Goal: Information Seeking & Learning: Learn about a topic

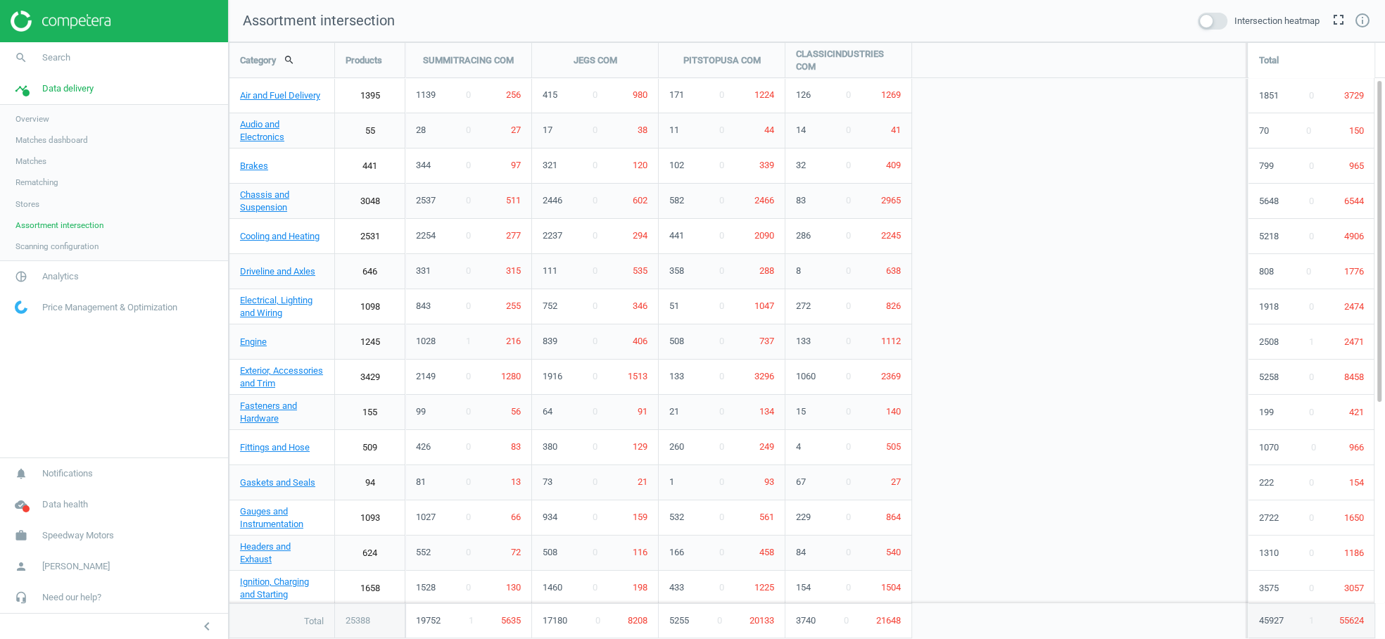
scroll to position [621, 1180]
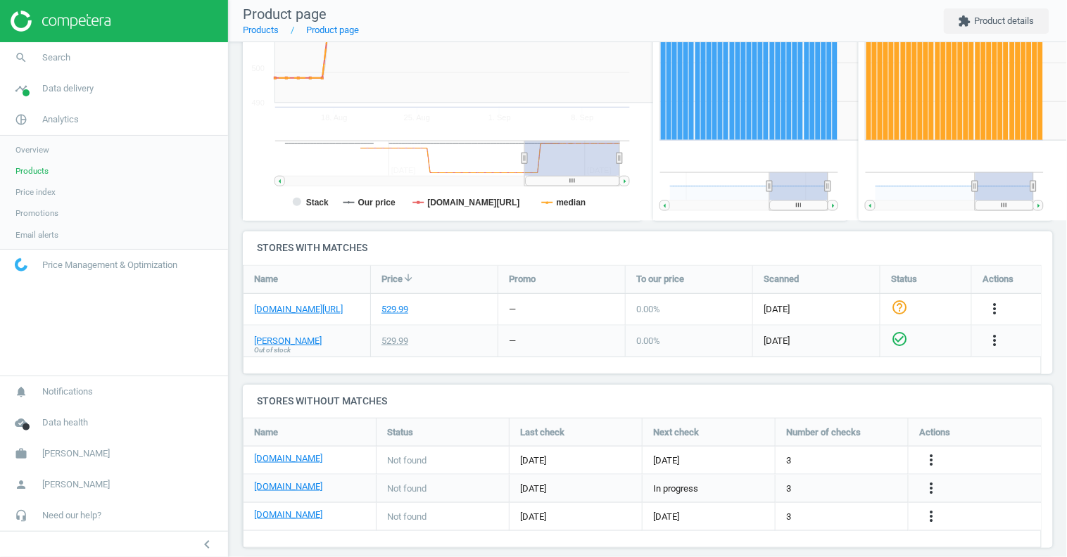
scroll to position [7, 7]
click at [68, 516] on span "Need our help?" at bounding box center [71, 515] width 59 height 13
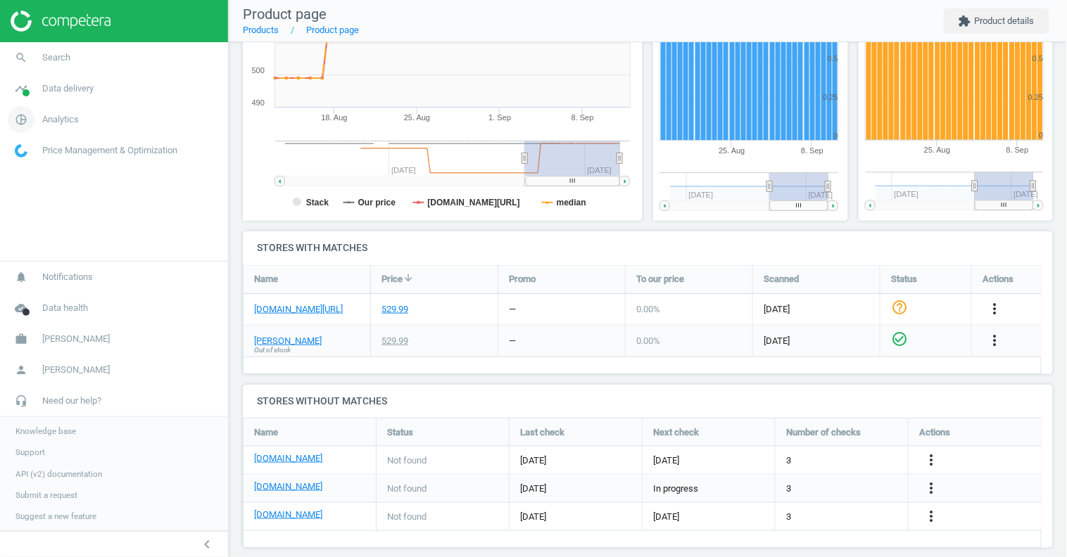
click at [61, 122] on span "Analytics" at bounding box center [60, 119] width 37 height 13
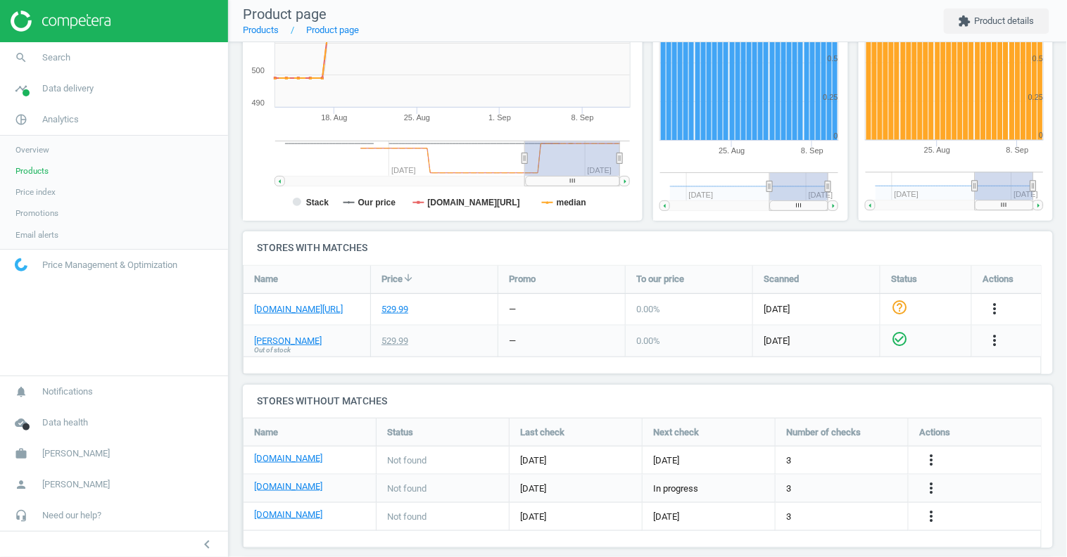
click at [34, 170] on span "Products" at bounding box center [31, 170] width 33 height 11
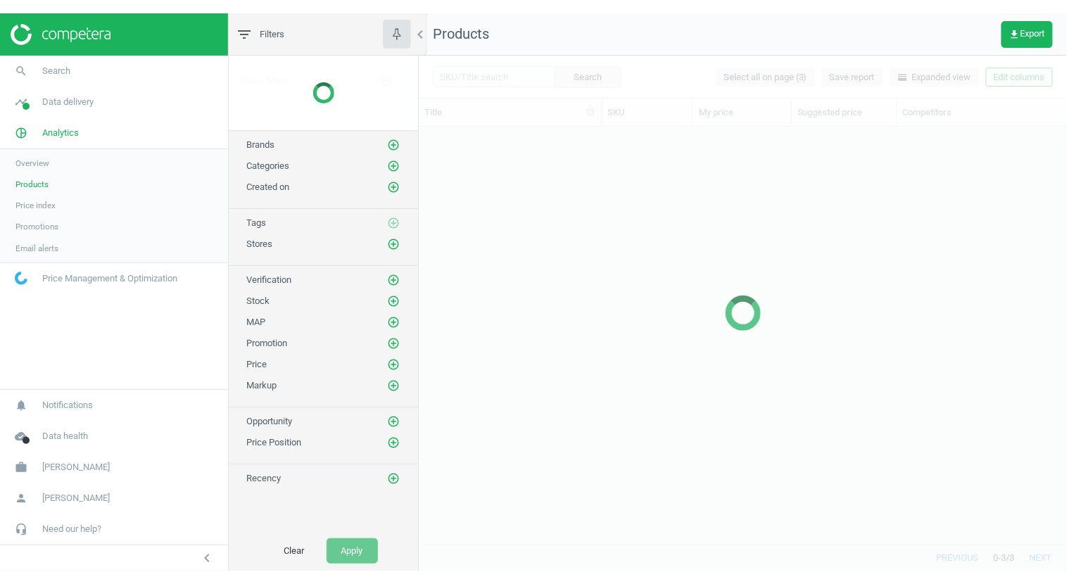
scroll to position [395, 637]
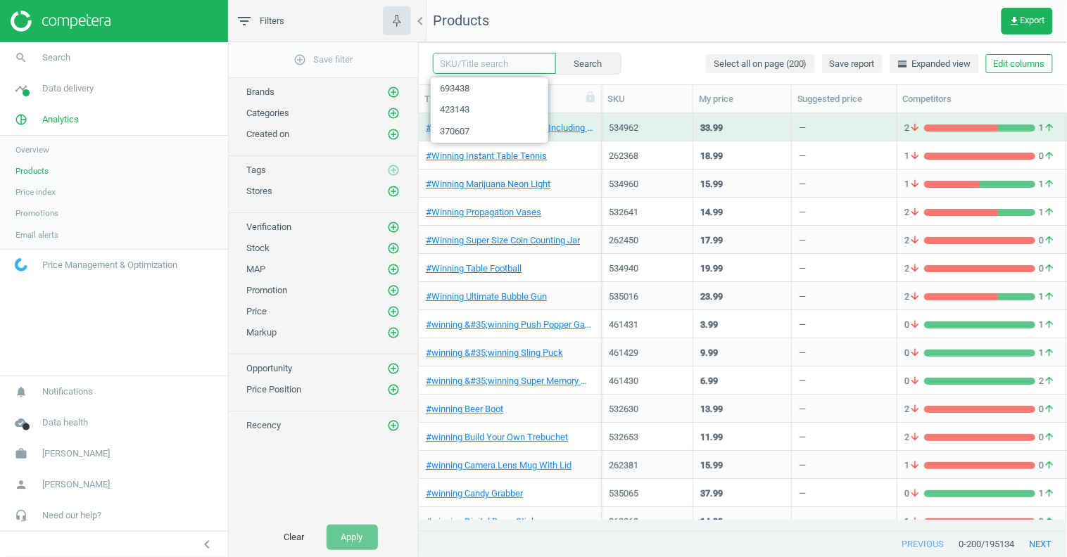
click at [487, 56] on input "text" at bounding box center [494, 63] width 123 height 21
paste input "207729"
click at [580, 63] on button "Search" at bounding box center [587, 63] width 66 height 21
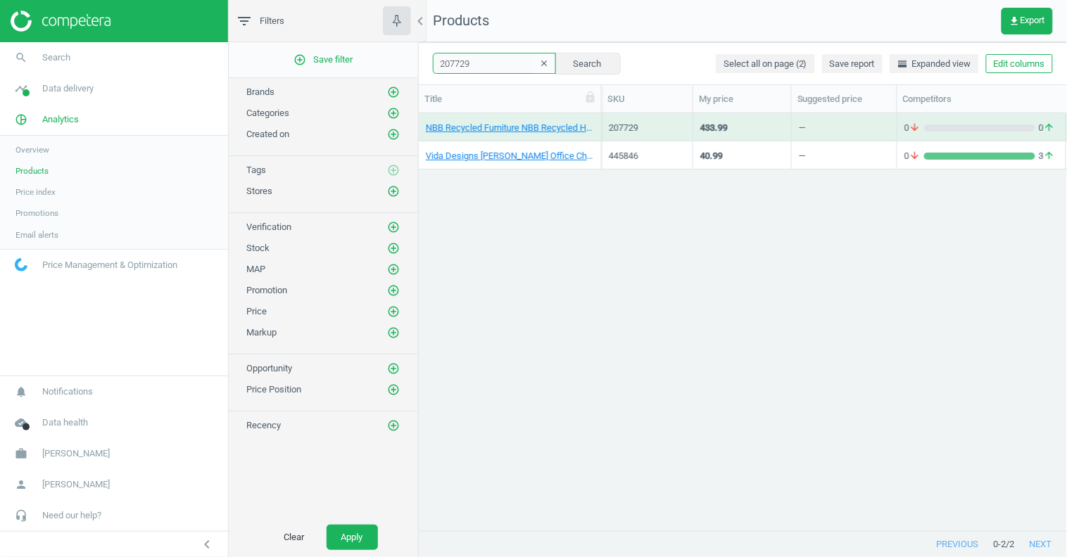
click at [460, 64] on input "207729" at bounding box center [494, 63] width 123 height 21
paste input "411638"
type input "411638"
click at [563, 65] on button "Search" at bounding box center [587, 63] width 66 height 21
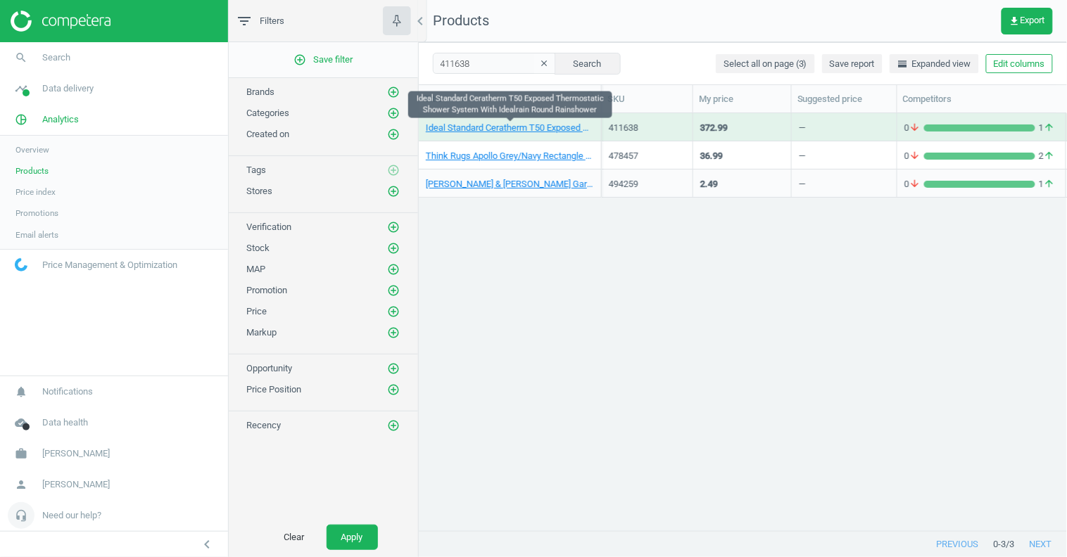
click at [65, 520] on span "Need our help?" at bounding box center [71, 515] width 59 height 13
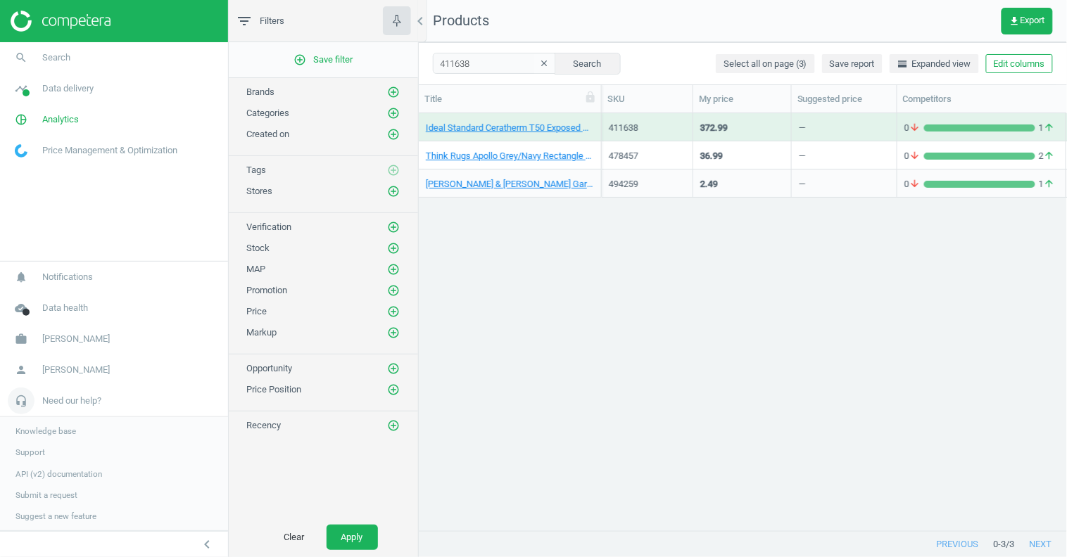
click at [71, 405] on span "Need our help?" at bounding box center [71, 401] width 59 height 13
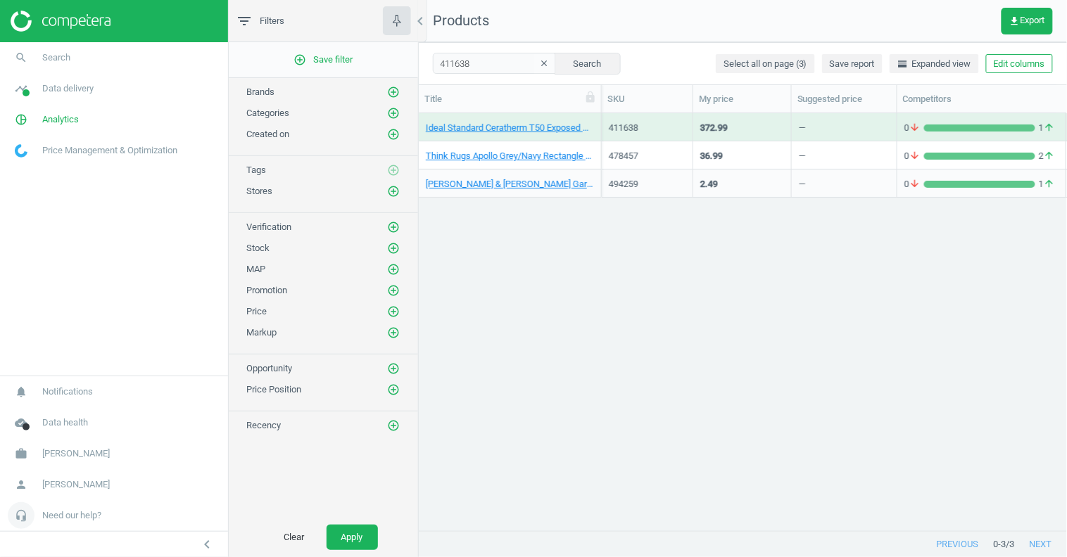
click at [62, 519] on span "Need our help?" at bounding box center [71, 515] width 59 height 13
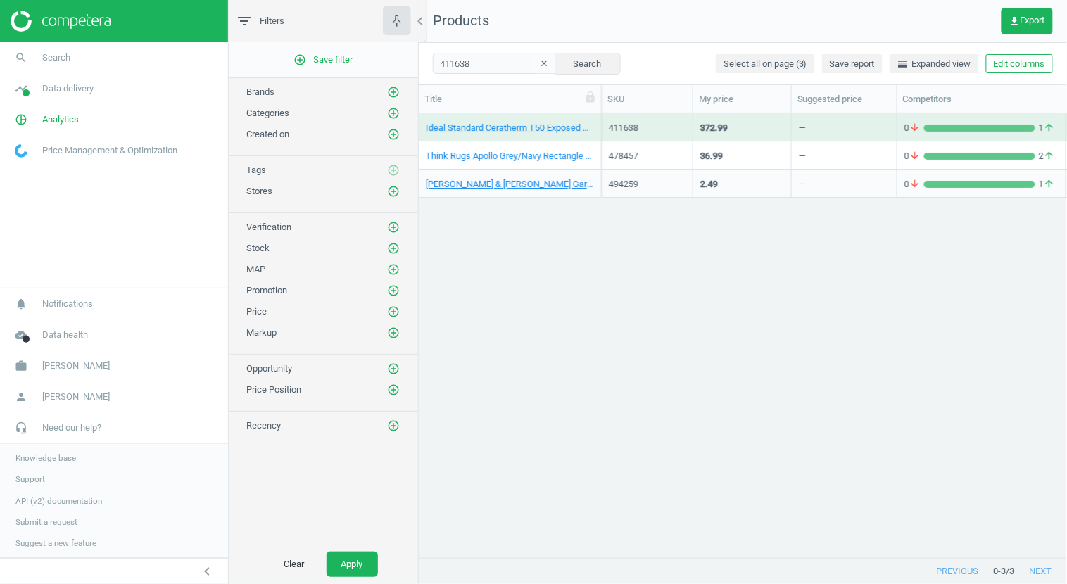
scroll to position [421, 637]
click at [63, 94] on span "Data delivery" at bounding box center [67, 88] width 51 height 13
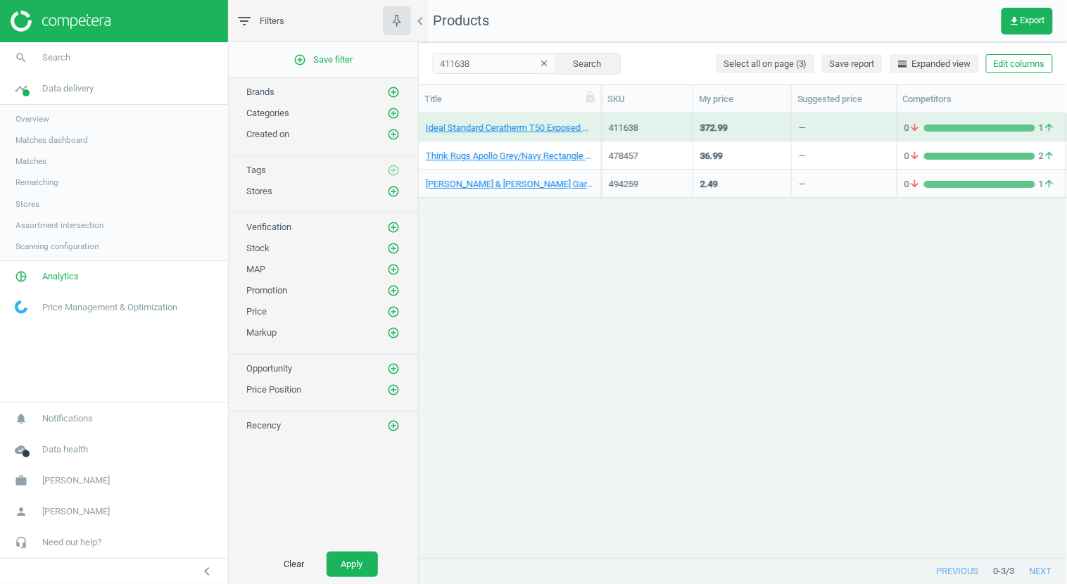
click at [46, 227] on span "Assortment intersection" at bounding box center [59, 225] width 88 height 11
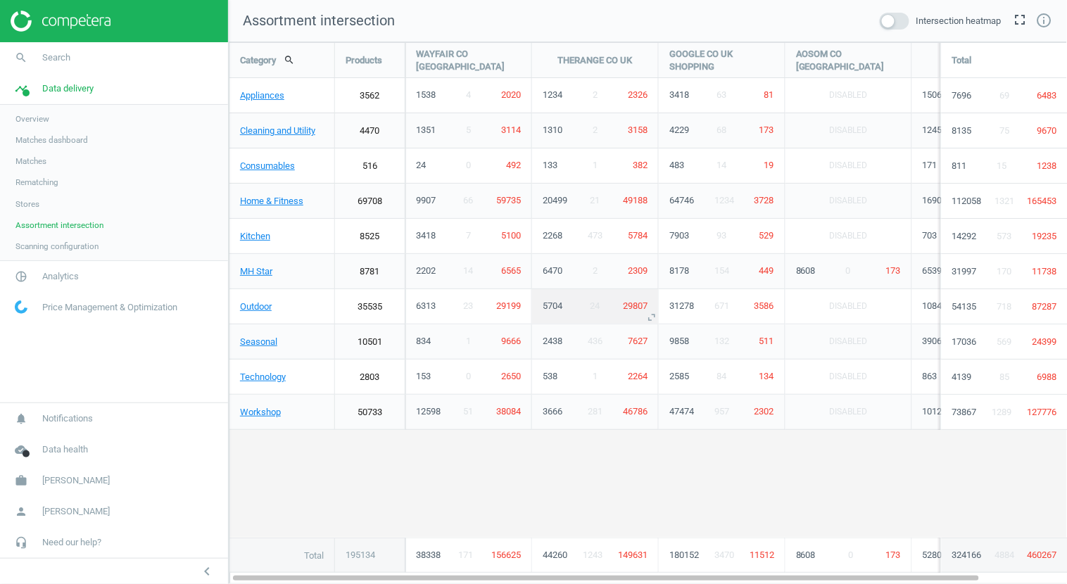
scroll to position [566, 863]
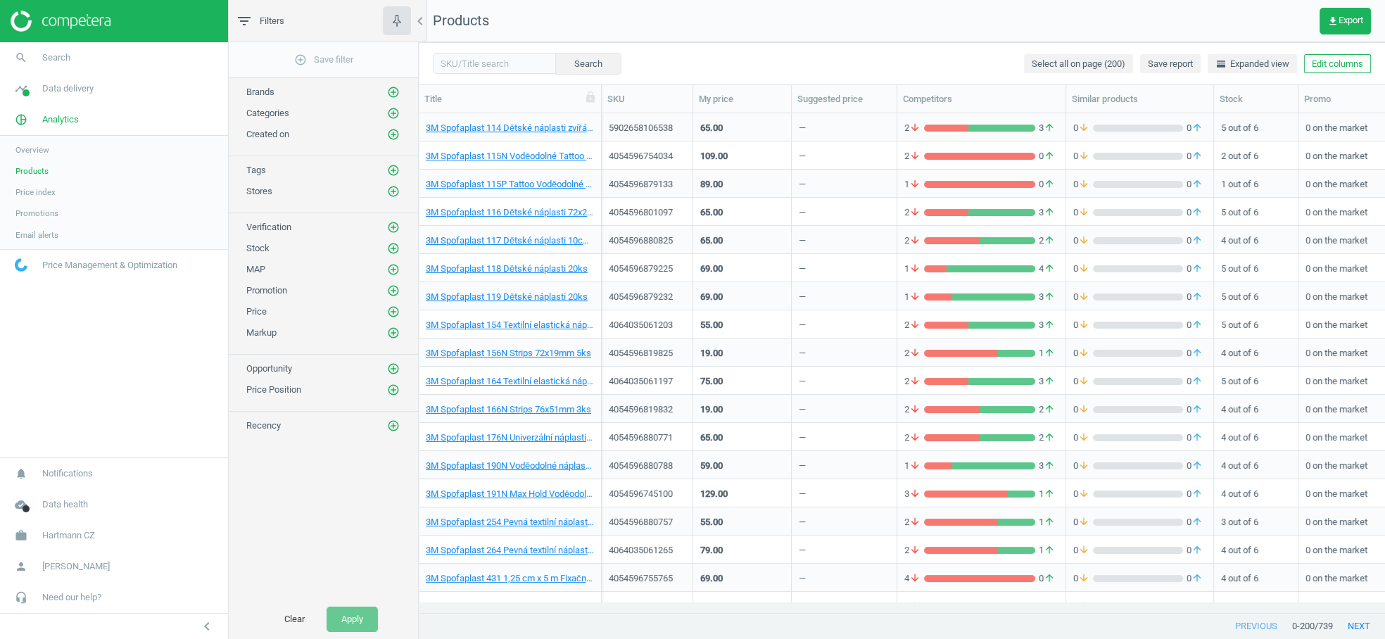
scroll to position [476, 954]
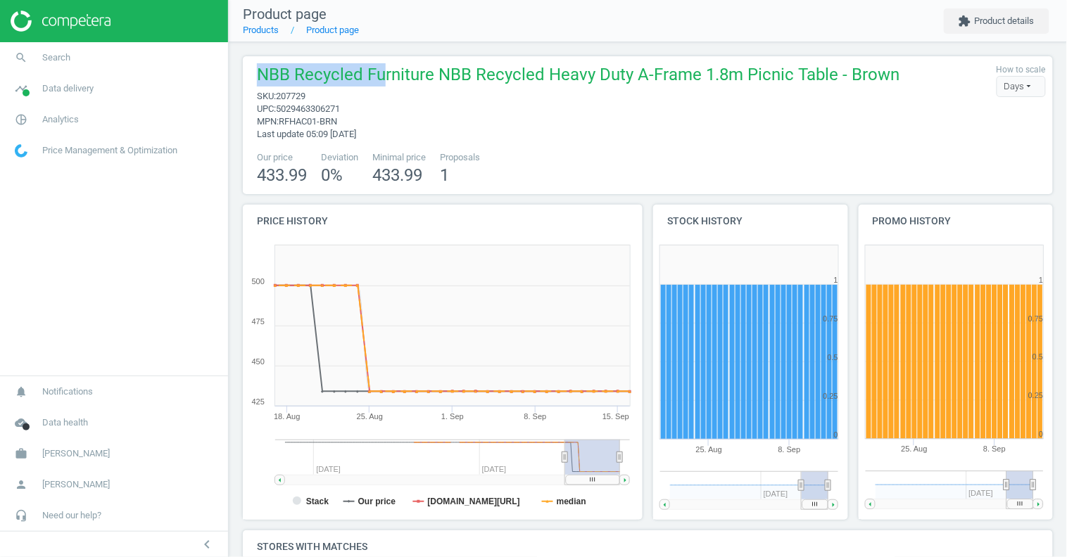
drag, startPoint x: 260, startPoint y: 75, endPoint x: 382, endPoint y: 75, distance: 122.4
click at [382, 75] on span "NBB Recycled Furniture NBB Recycled Heavy Duty A-Frame 1.8m Picnic Table - Brown" at bounding box center [578, 76] width 643 height 27
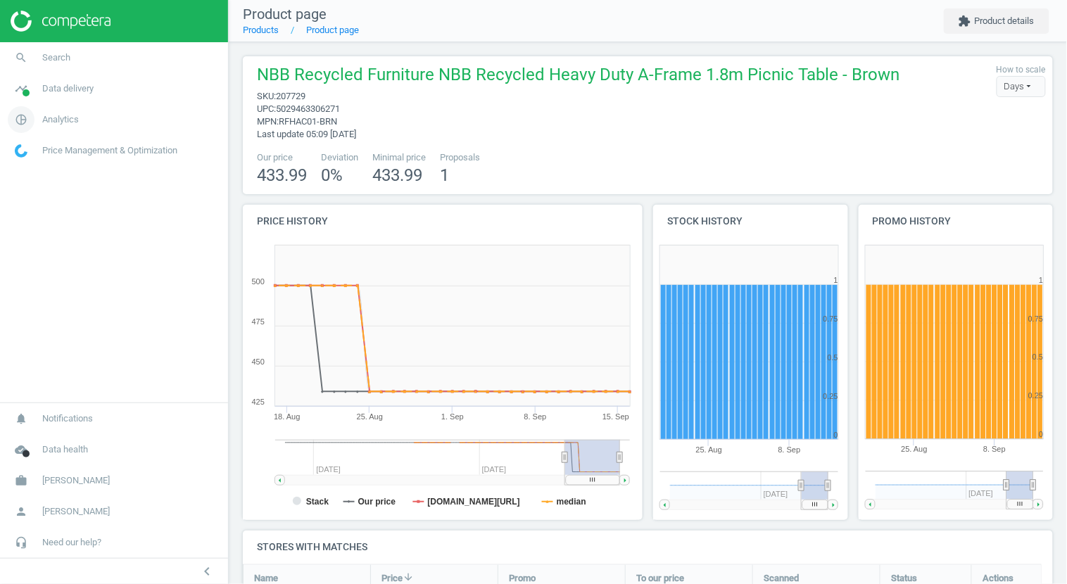
click at [63, 122] on span "Analytics" at bounding box center [60, 119] width 37 height 13
click at [42, 172] on span "Products" at bounding box center [31, 170] width 33 height 11
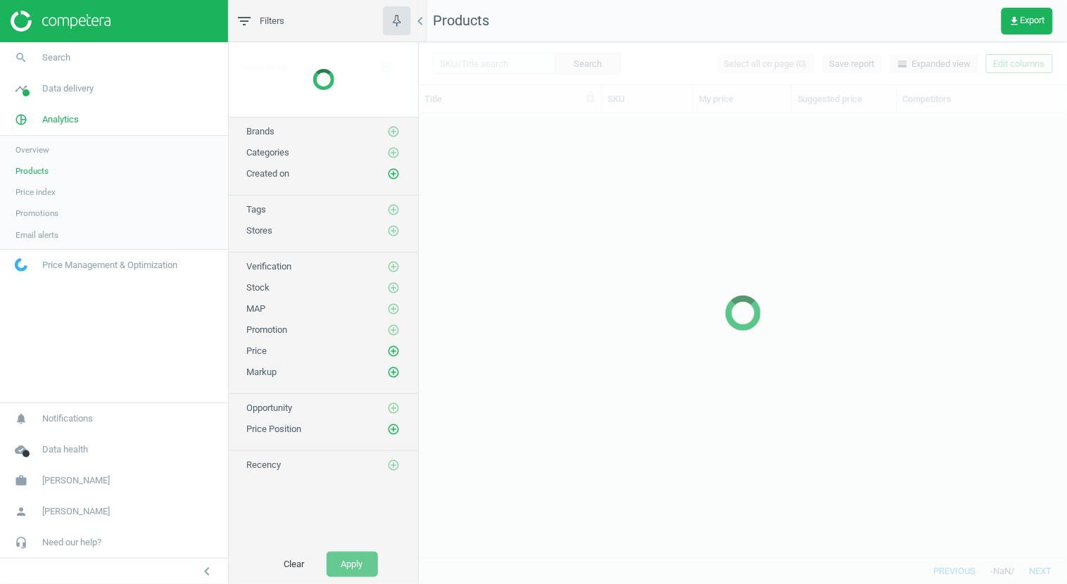
scroll to position [421, 637]
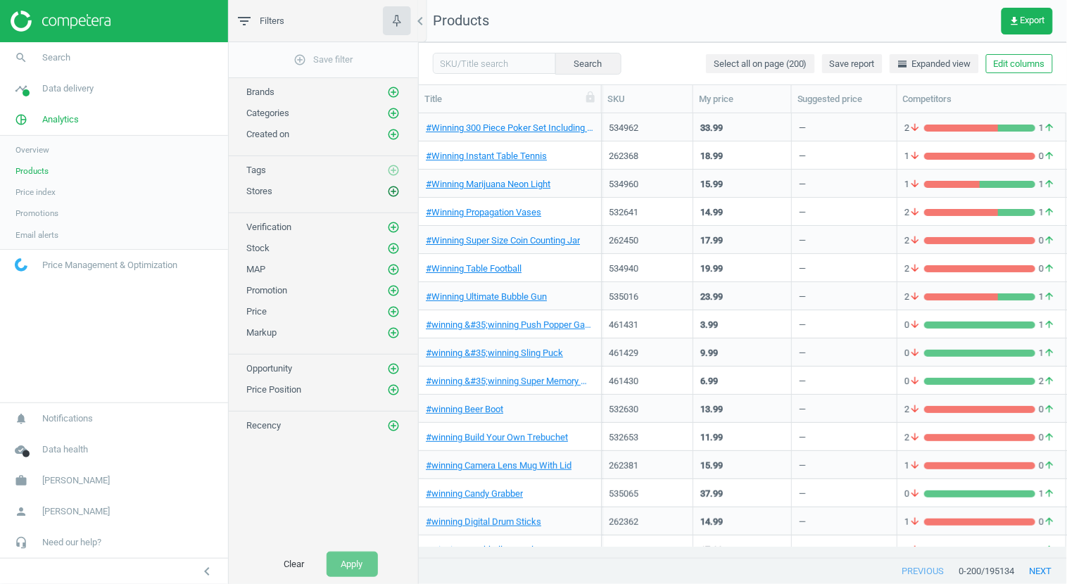
click at [394, 191] on icon "add_circle_outline" at bounding box center [393, 191] width 13 height 13
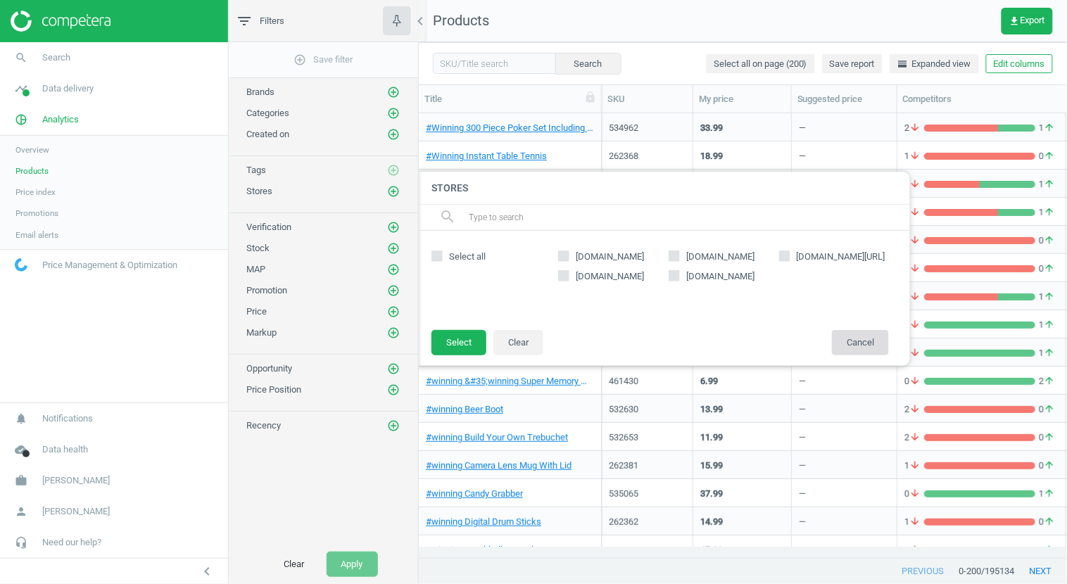
click at [850, 342] on button "Cancel" at bounding box center [860, 342] width 57 height 25
